Goal: Task Accomplishment & Management: Use online tool/utility

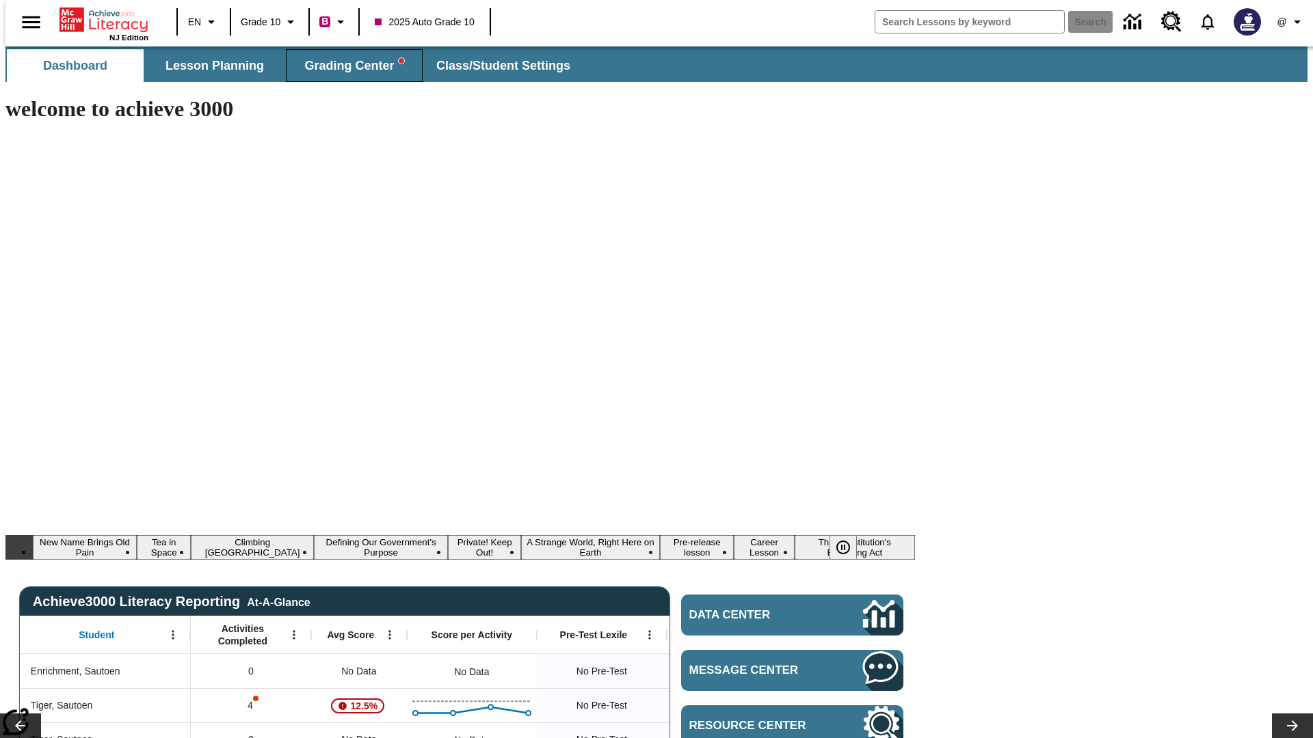
click at [349, 66] on span "Grading Center" at bounding box center [353, 66] width 99 height 16
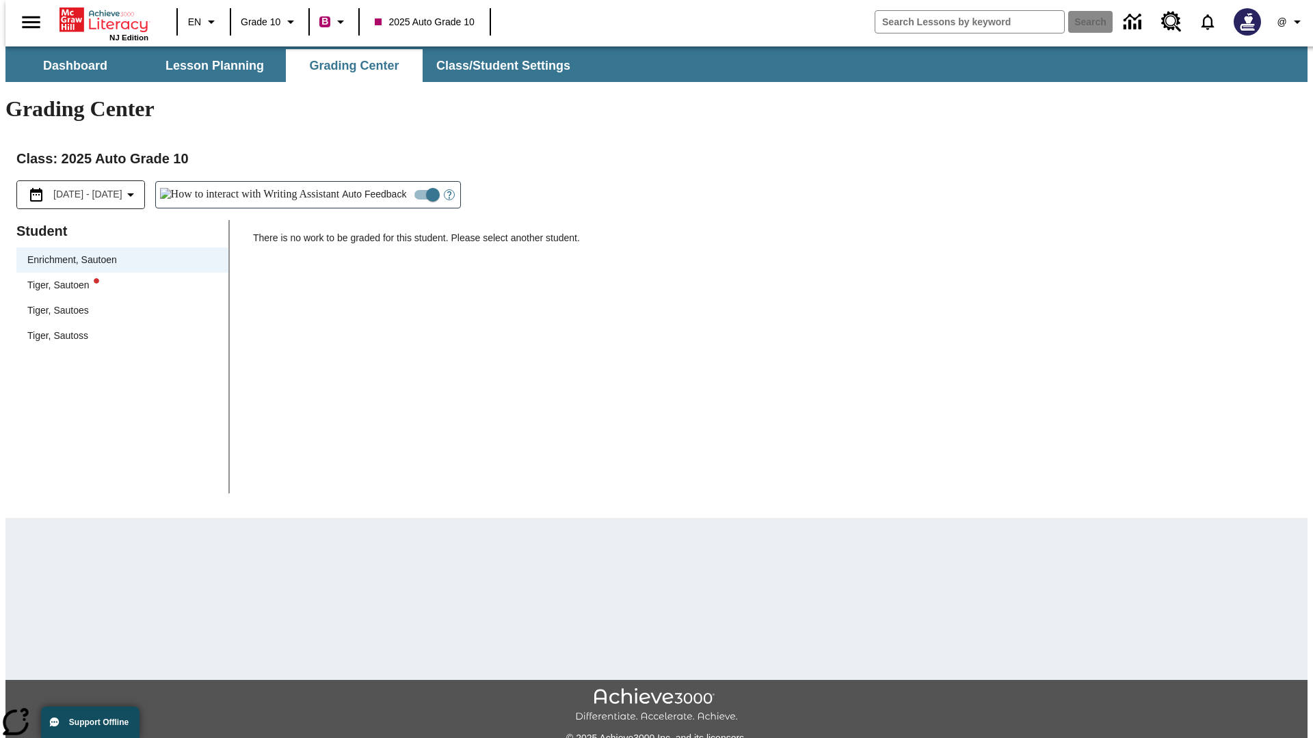
click at [118, 278] on div "Tiger, Sautoen" at bounding box center [122, 285] width 190 height 14
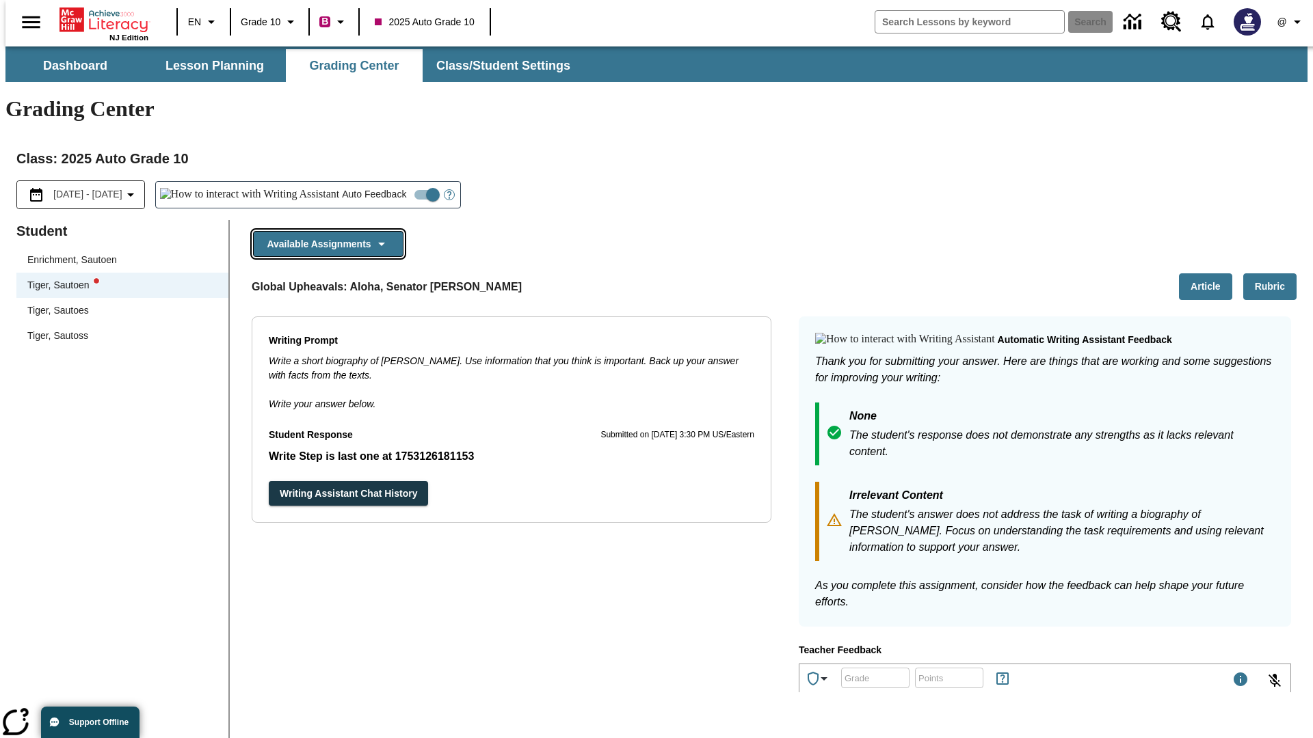
click at [324, 231] on button "Available Assignments" at bounding box center [328, 244] width 150 height 27
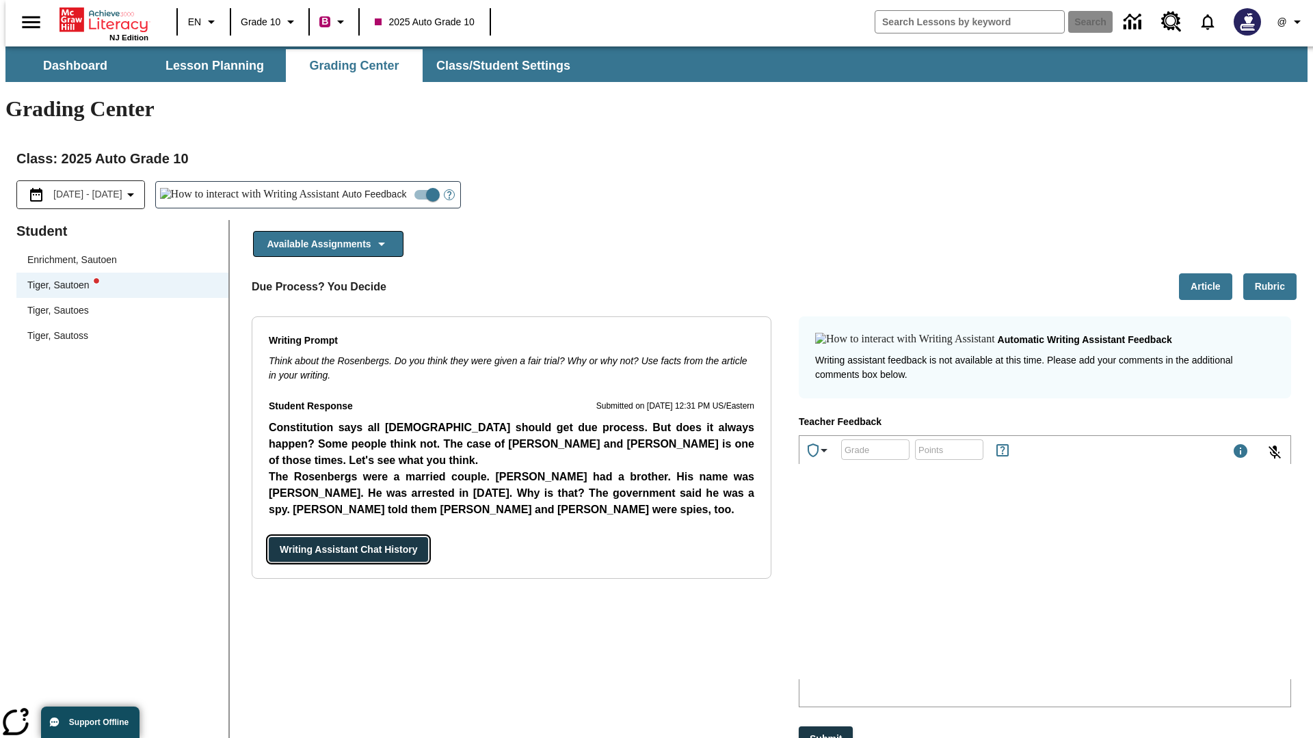
click at [269, 537] on button "Writing Assistant Chat History" at bounding box center [348, 549] width 159 height 25
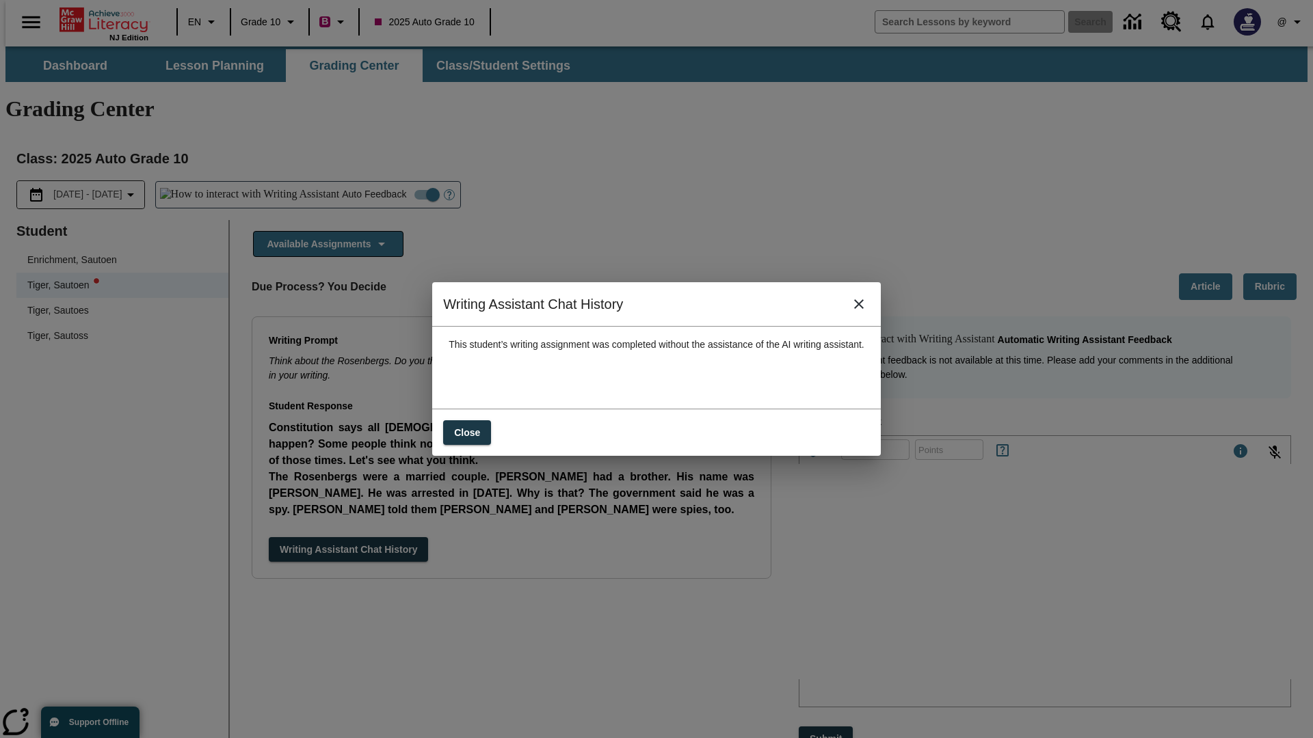
click at [864, 309] on icon "close" at bounding box center [859, 304] width 10 height 10
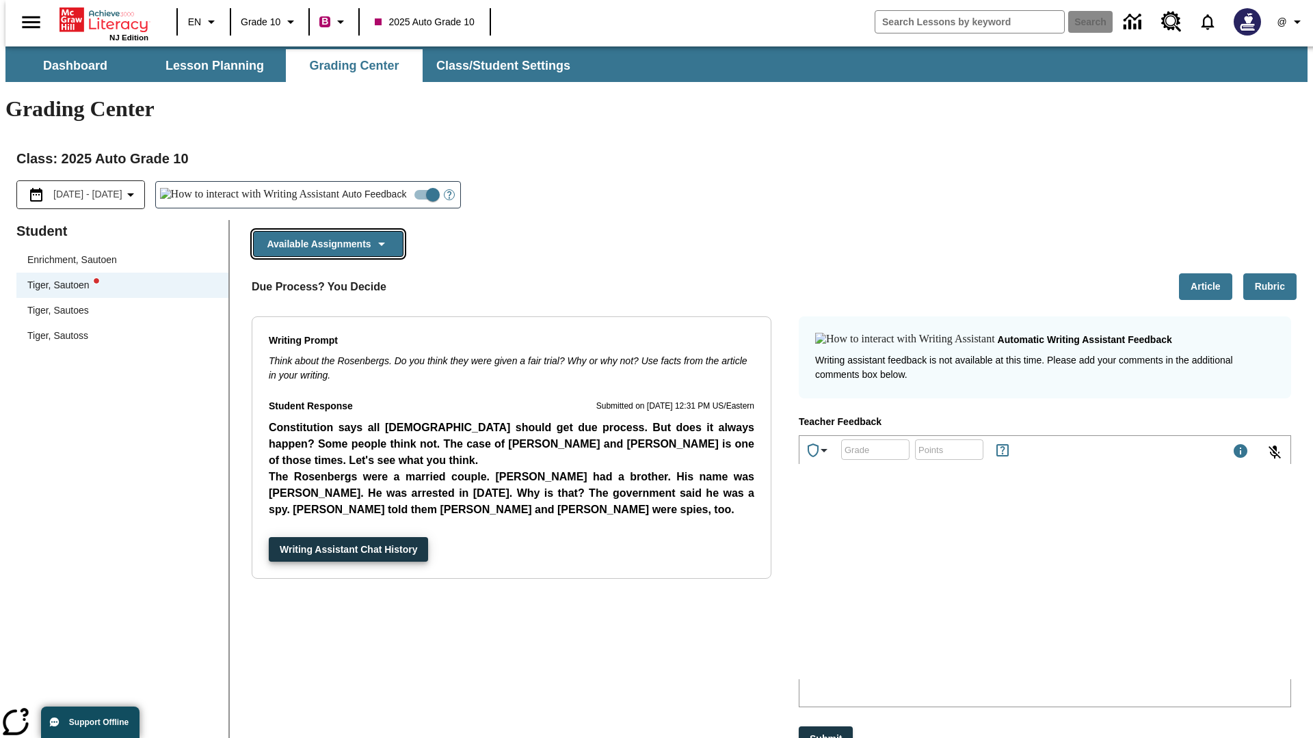
click at [324, 231] on button "Available Assignments" at bounding box center [328, 244] width 150 height 27
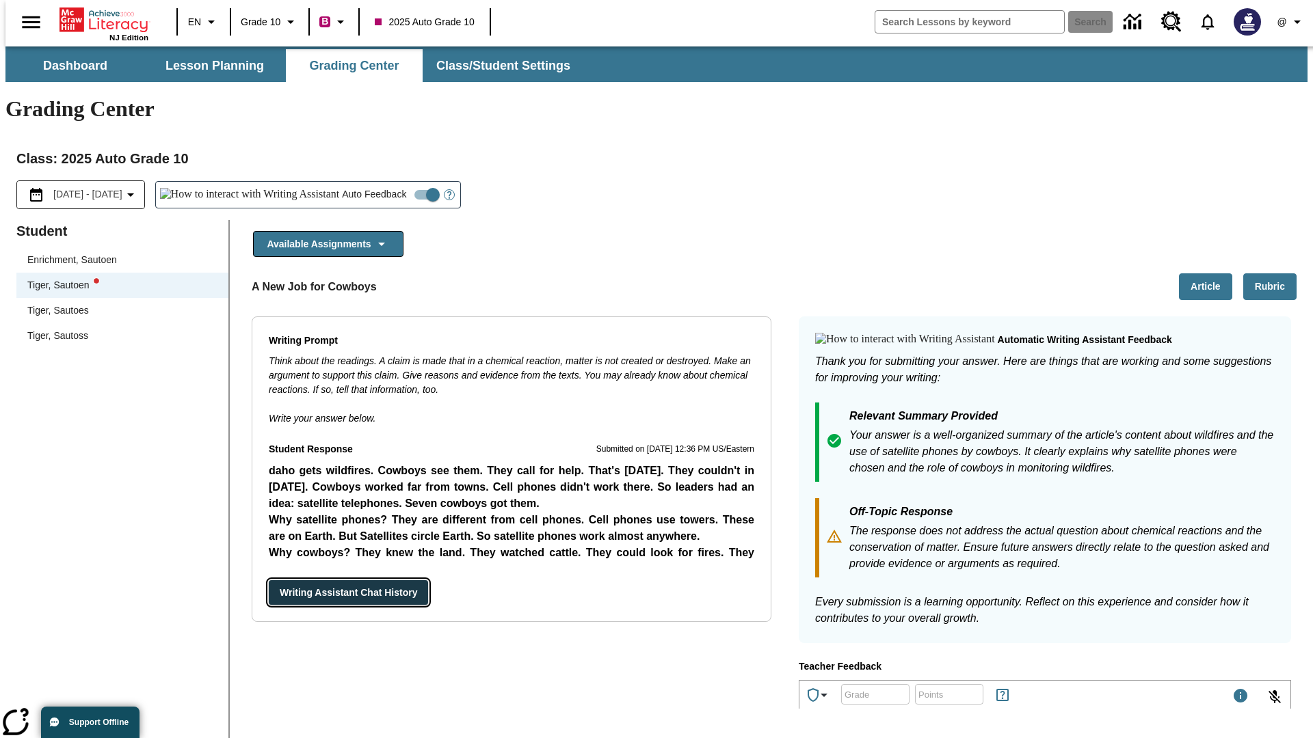
click at [269, 581] on button "Writing Assistant Chat History" at bounding box center [348, 593] width 159 height 25
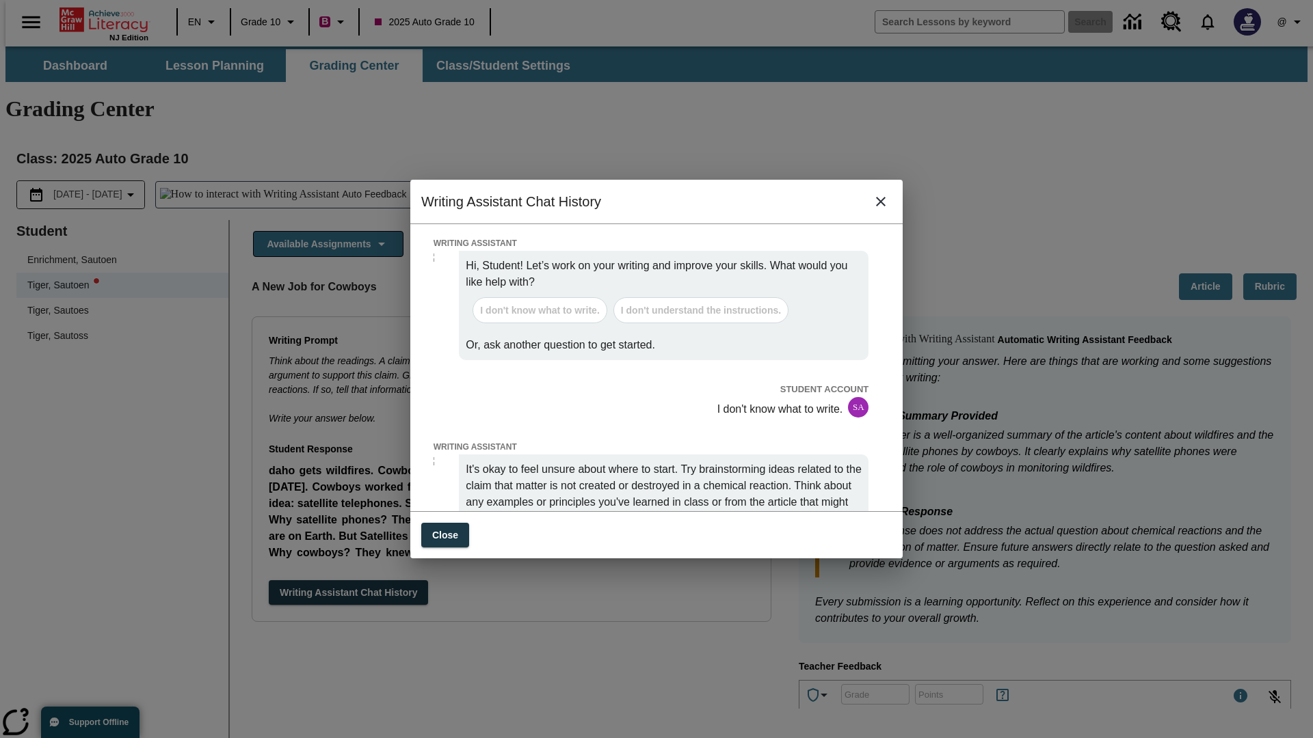
scroll to position [0, 0]
